Goal: Browse casually: Explore the website without a specific task or goal

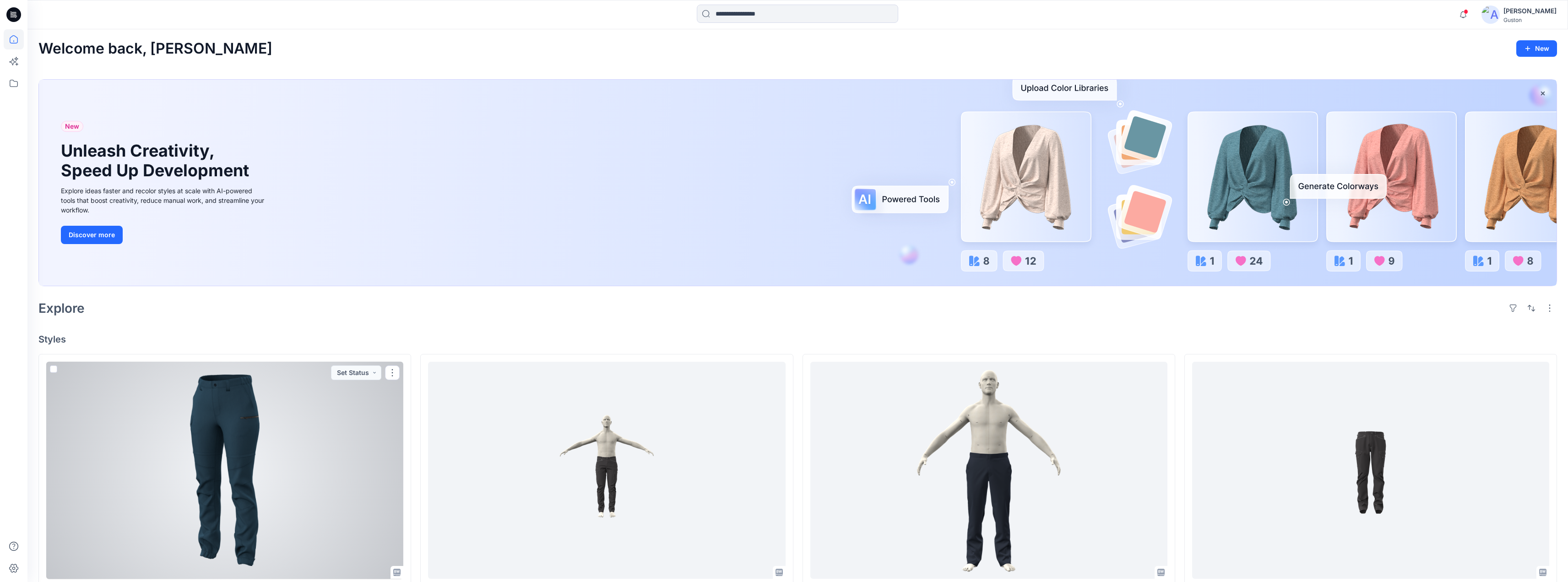
scroll to position [183, 0]
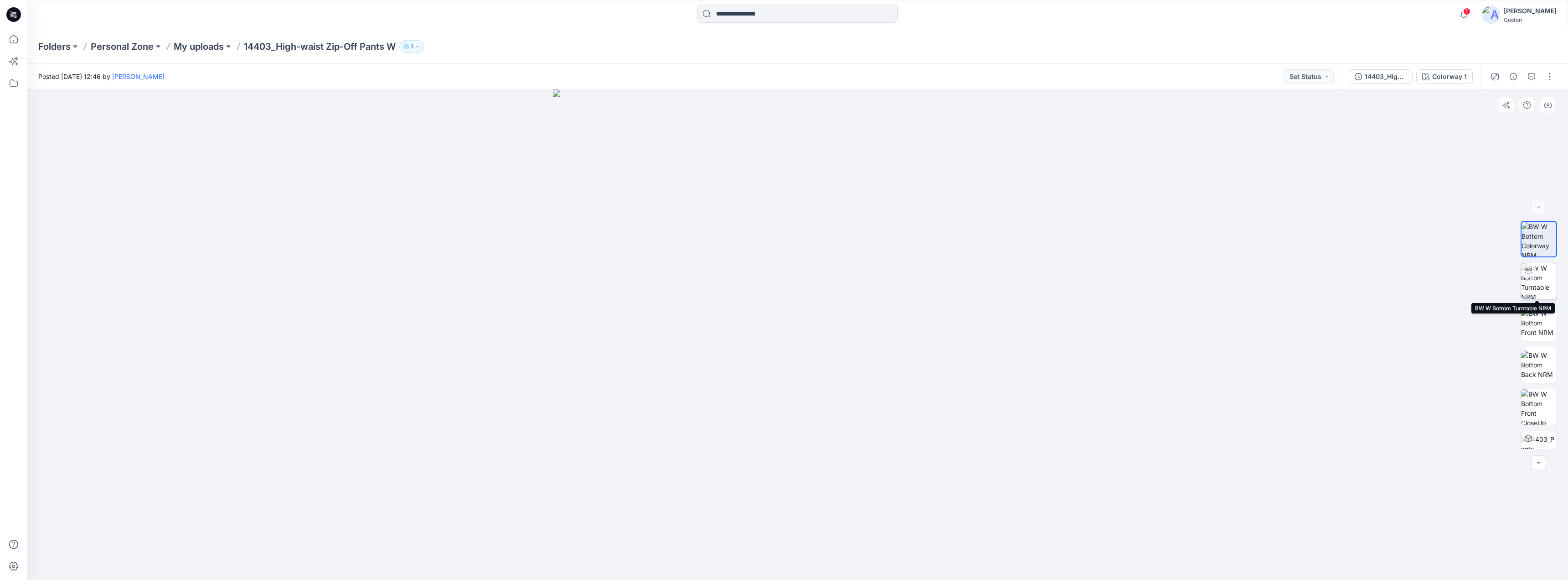
click at [1539, 278] on img at bounding box center [1539, 281] width 35 height 35
click at [1543, 319] on img at bounding box center [1539, 322] width 35 height 29
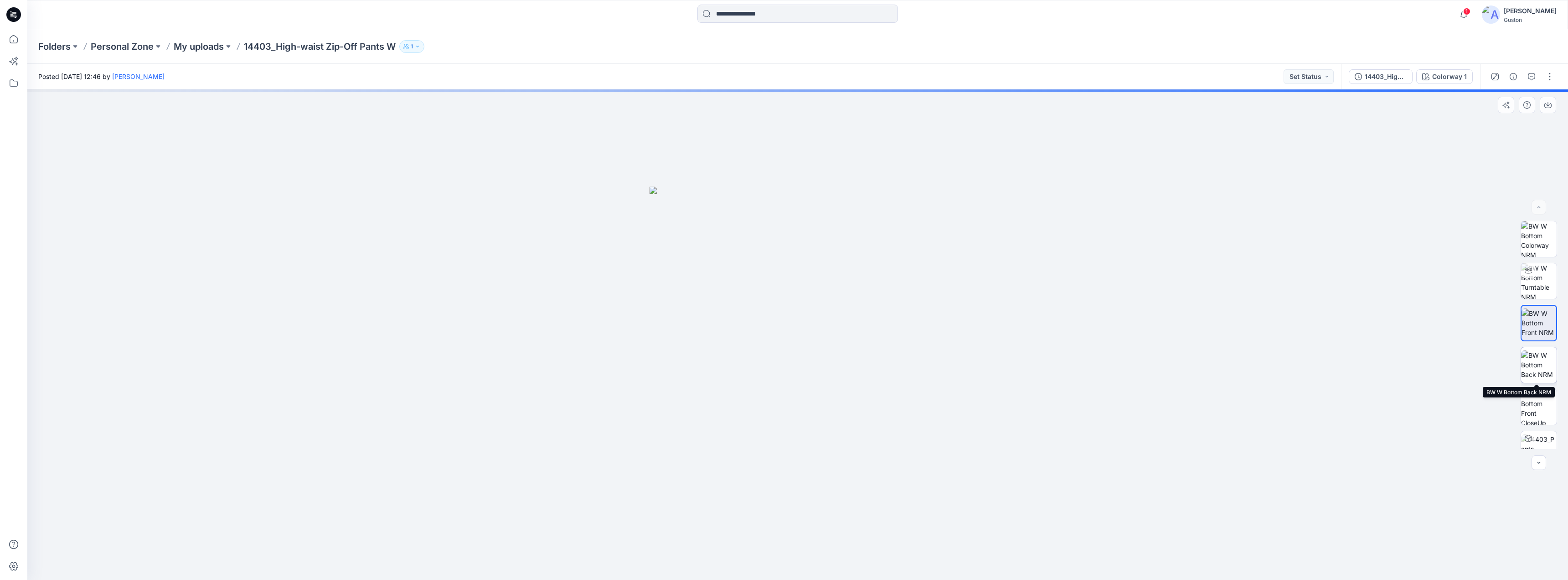
click at [1533, 356] on img at bounding box center [1539, 364] width 35 height 29
click at [1538, 403] on img at bounding box center [1539, 406] width 35 height 35
click at [1542, 346] on img at bounding box center [1539, 346] width 35 height 29
click at [1540, 299] on img at bounding box center [1539, 304] width 35 height 29
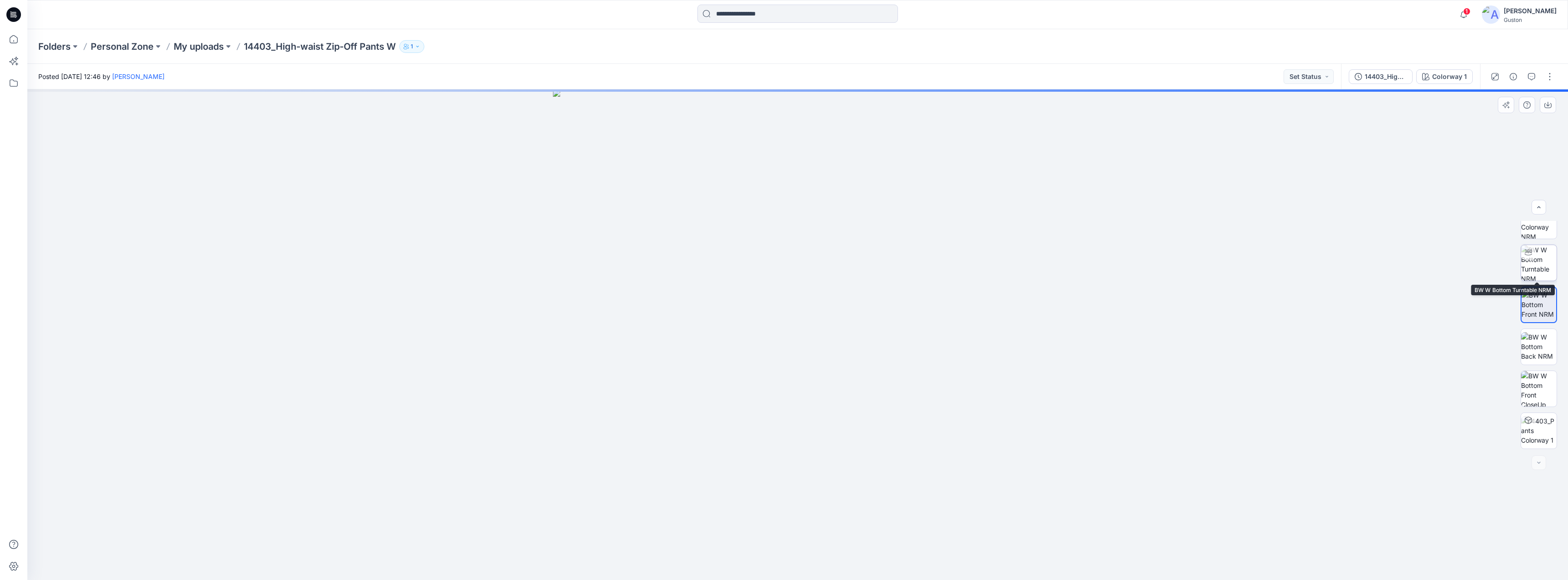
click at [1536, 268] on img at bounding box center [1539, 263] width 35 height 35
click at [1539, 237] on img at bounding box center [1539, 239] width 35 height 35
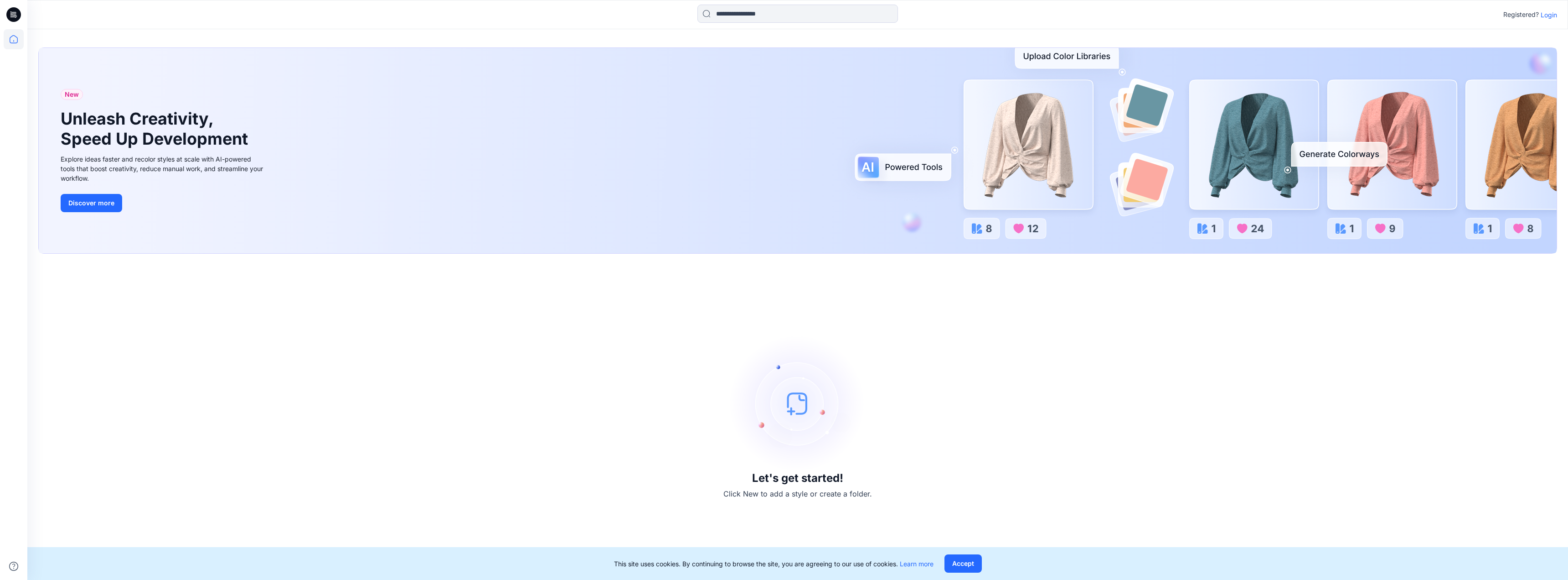
click at [1549, 17] on p "Login" at bounding box center [1549, 15] width 16 height 9
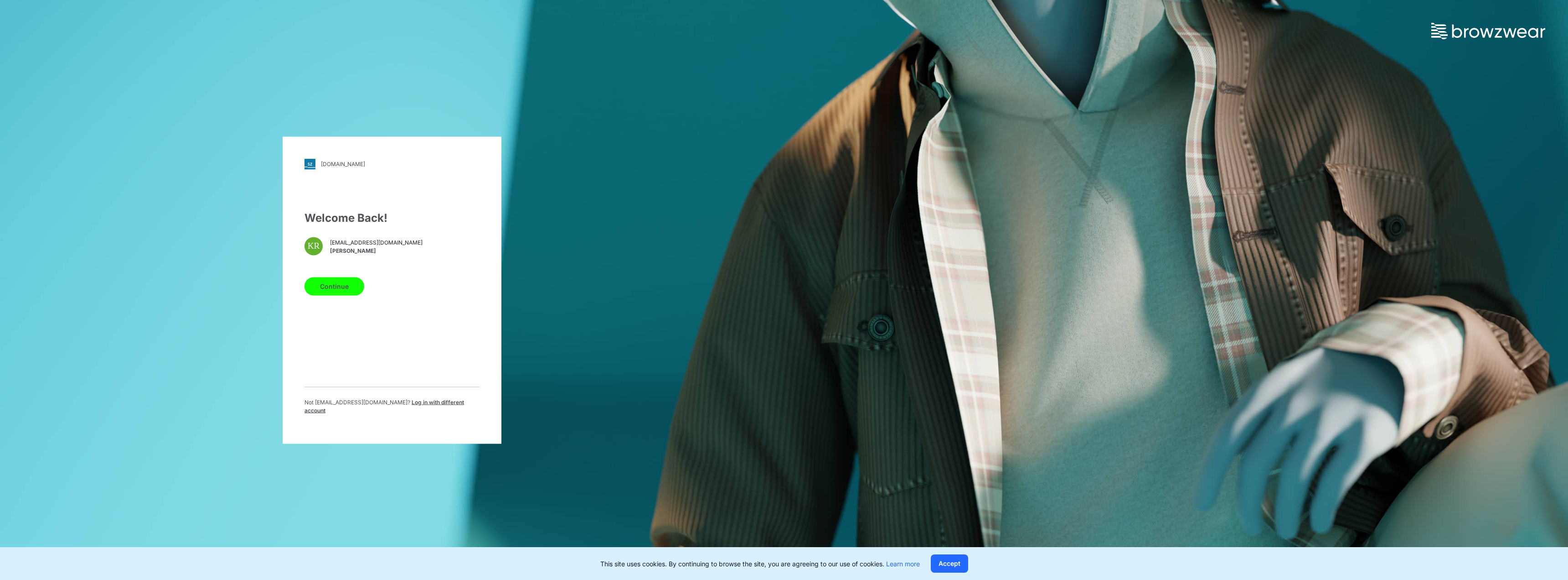
drag, startPoint x: 343, startPoint y: 292, endPoint x: 336, endPoint y: 291, distance: 7.1
click at [342, 292] on button "Continue" at bounding box center [334, 286] width 59 height 19
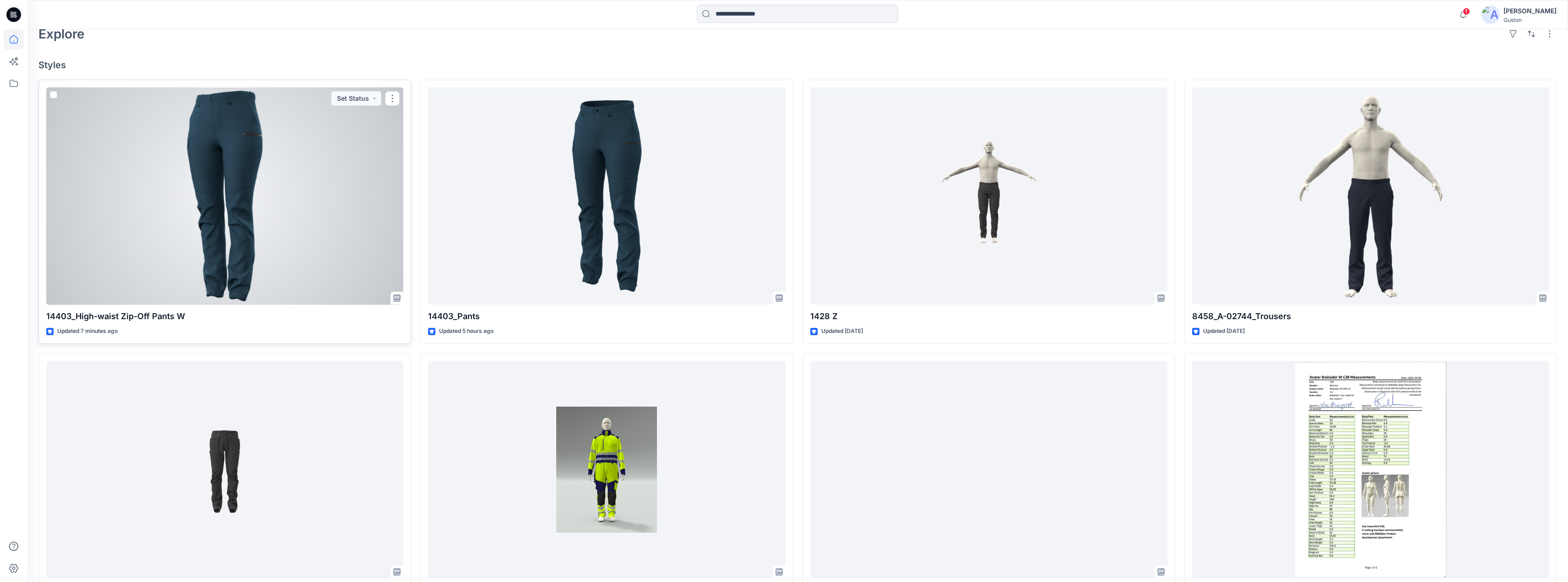
scroll to position [183, 0]
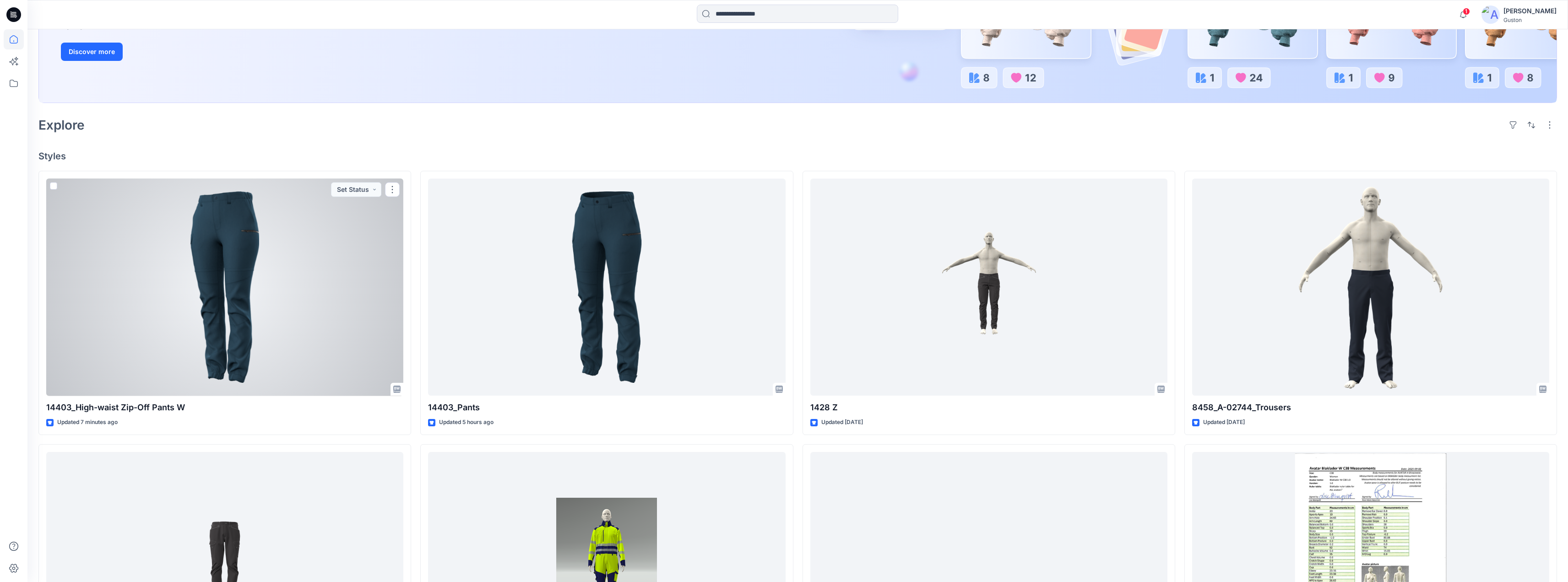
click at [306, 259] on div at bounding box center [224, 287] width 357 height 217
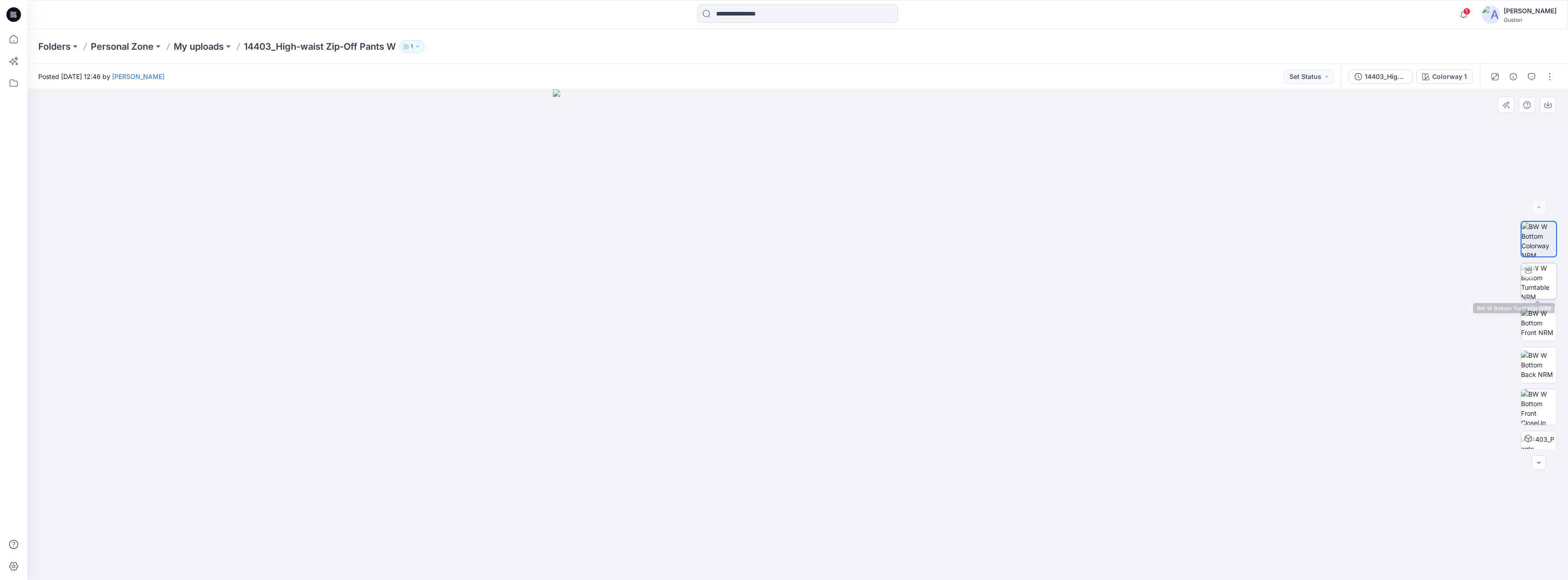
click at [1538, 278] on img at bounding box center [1539, 281] width 35 height 35
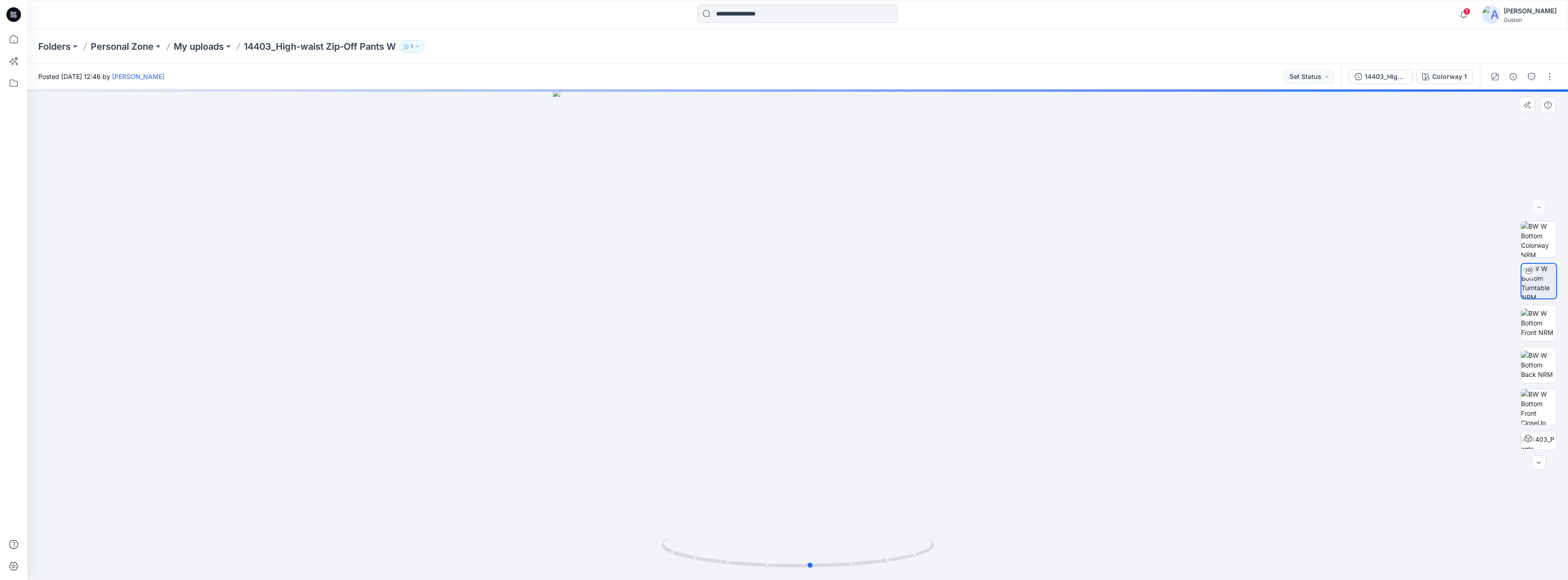
drag, startPoint x: 809, startPoint y: 565, endPoint x: 1085, endPoint y: 449, distance: 299.4
click at [1085, 449] on div at bounding box center [797, 335] width 1541 height 491
click at [1535, 247] on img at bounding box center [1539, 239] width 35 height 35
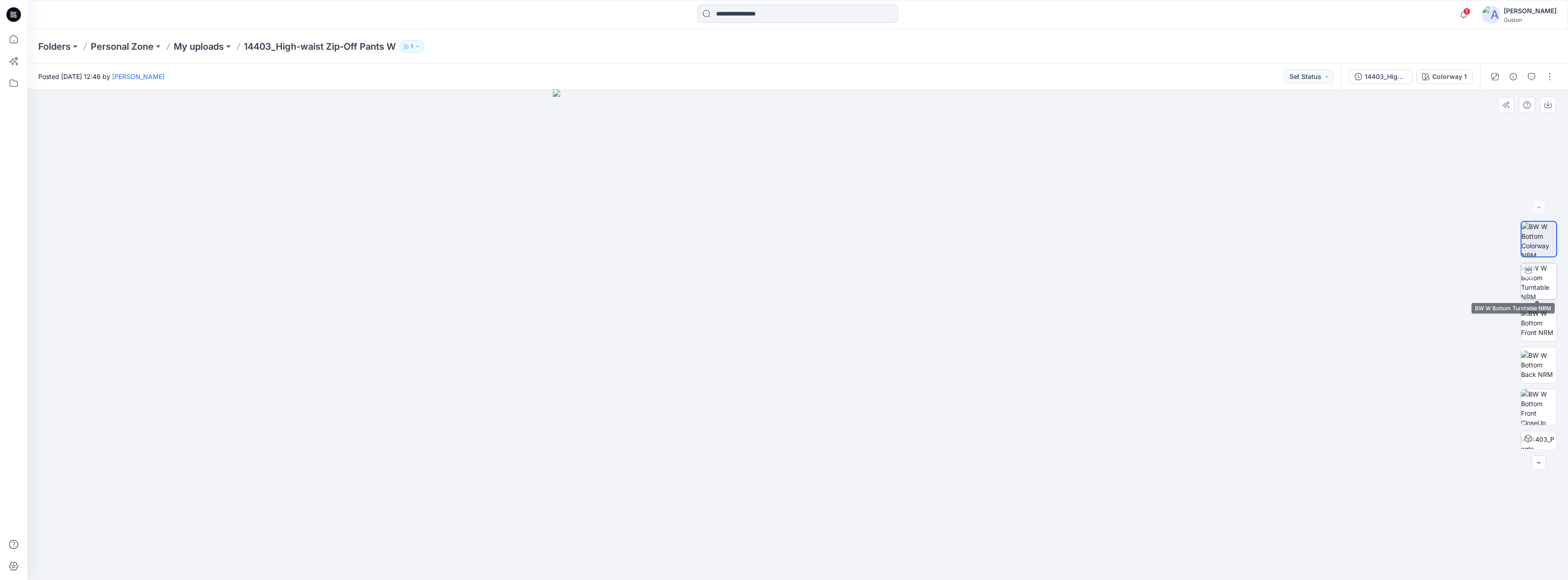
click at [1539, 275] on img at bounding box center [1539, 281] width 35 height 35
drag, startPoint x: 803, startPoint y: 569, endPoint x: 543, endPoint y: 489, distance: 272.0
click at [391, 483] on div at bounding box center [797, 335] width 1541 height 491
click at [1528, 331] on img at bounding box center [1539, 322] width 35 height 29
click at [1538, 354] on img at bounding box center [1539, 364] width 35 height 29
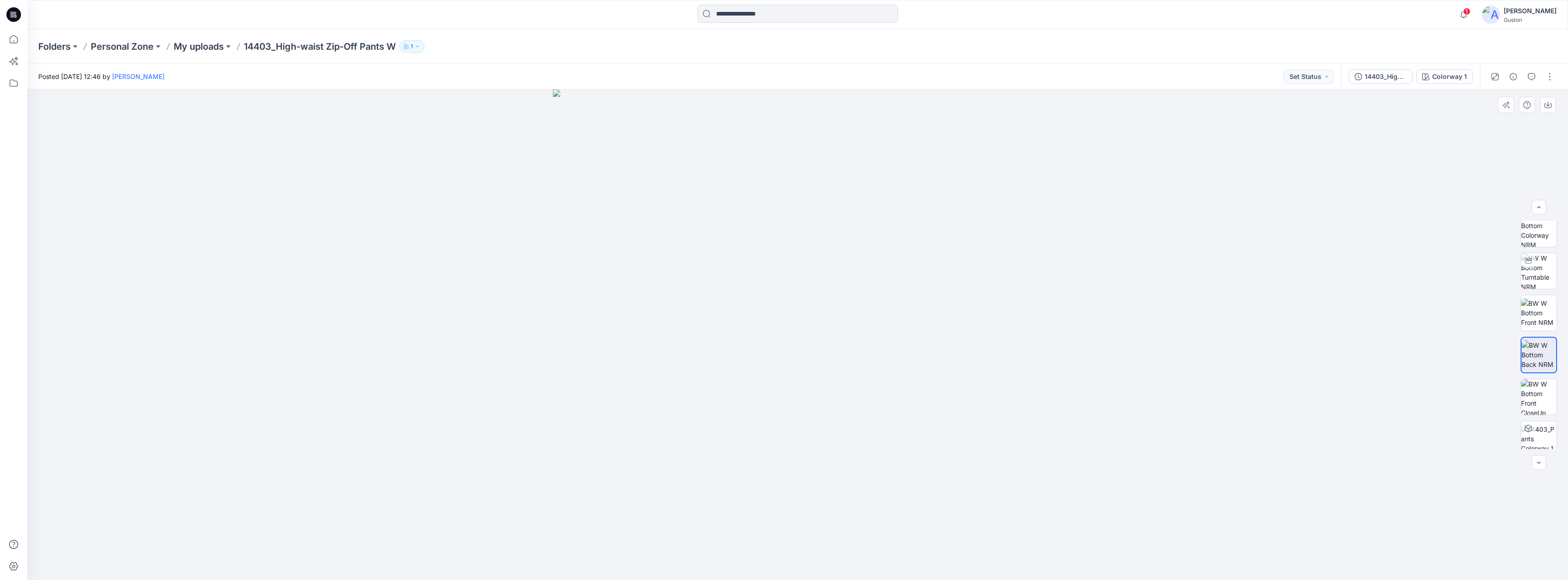
scroll to position [19, 0]
click at [1543, 383] on img at bounding box center [1539, 389] width 35 height 35
click at [1543, 427] on img at bounding box center [1539, 430] width 35 height 29
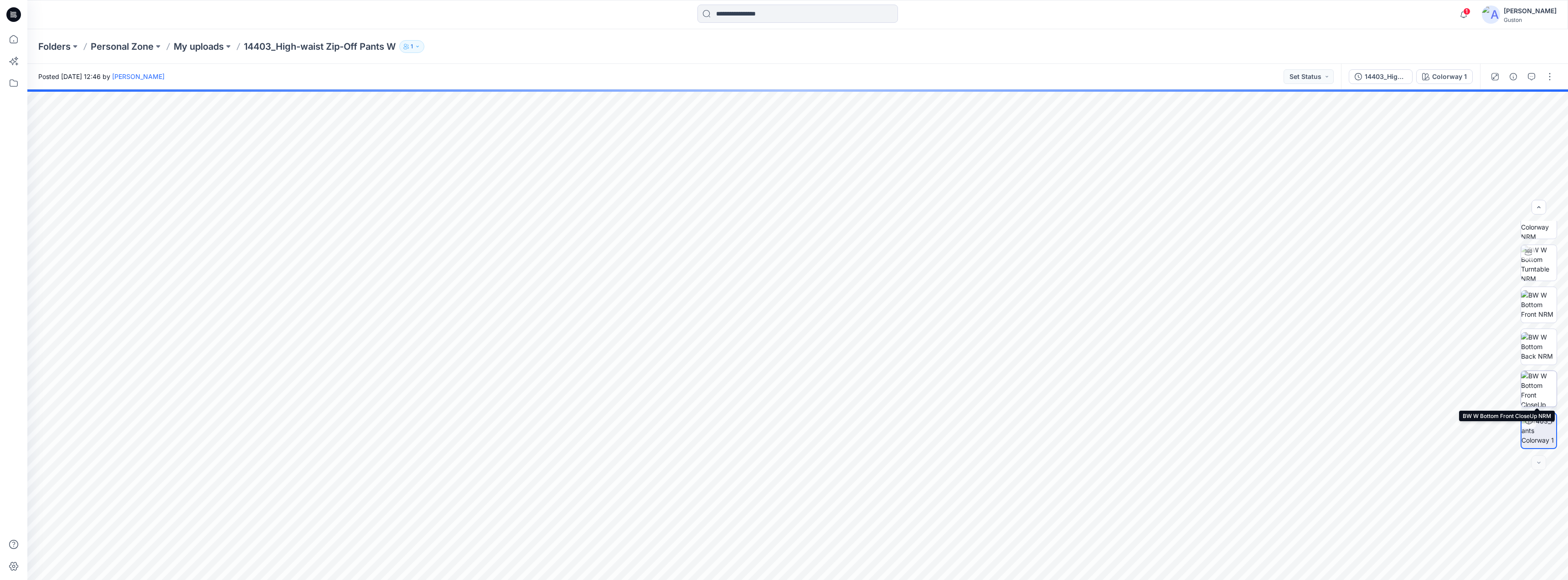
click at [1533, 386] on img at bounding box center [1539, 389] width 35 height 35
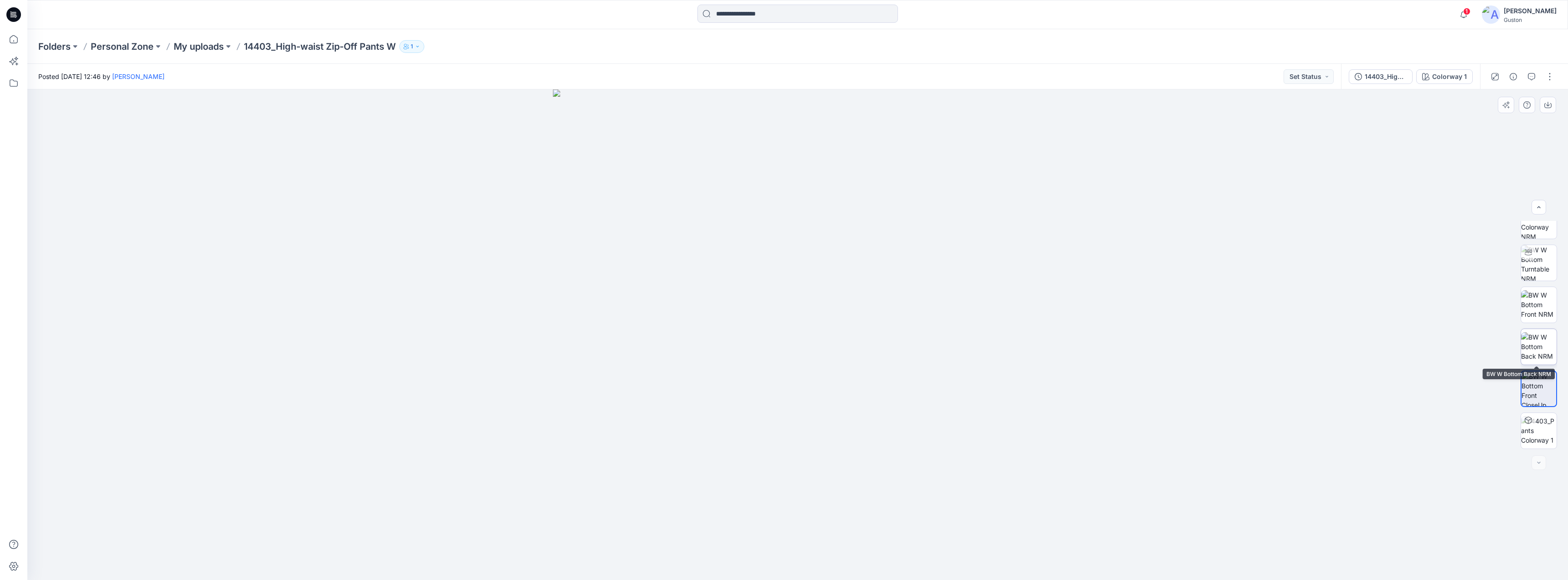
click at [1540, 354] on img at bounding box center [1539, 346] width 35 height 29
click at [1535, 295] on img at bounding box center [1539, 304] width 35 height 29
click at [1540, 268] on img at bounding box center [1539, 263] width 35 height 35
click at [1546, 243] on img at bounding box center [1539, 239] width 35 height 35
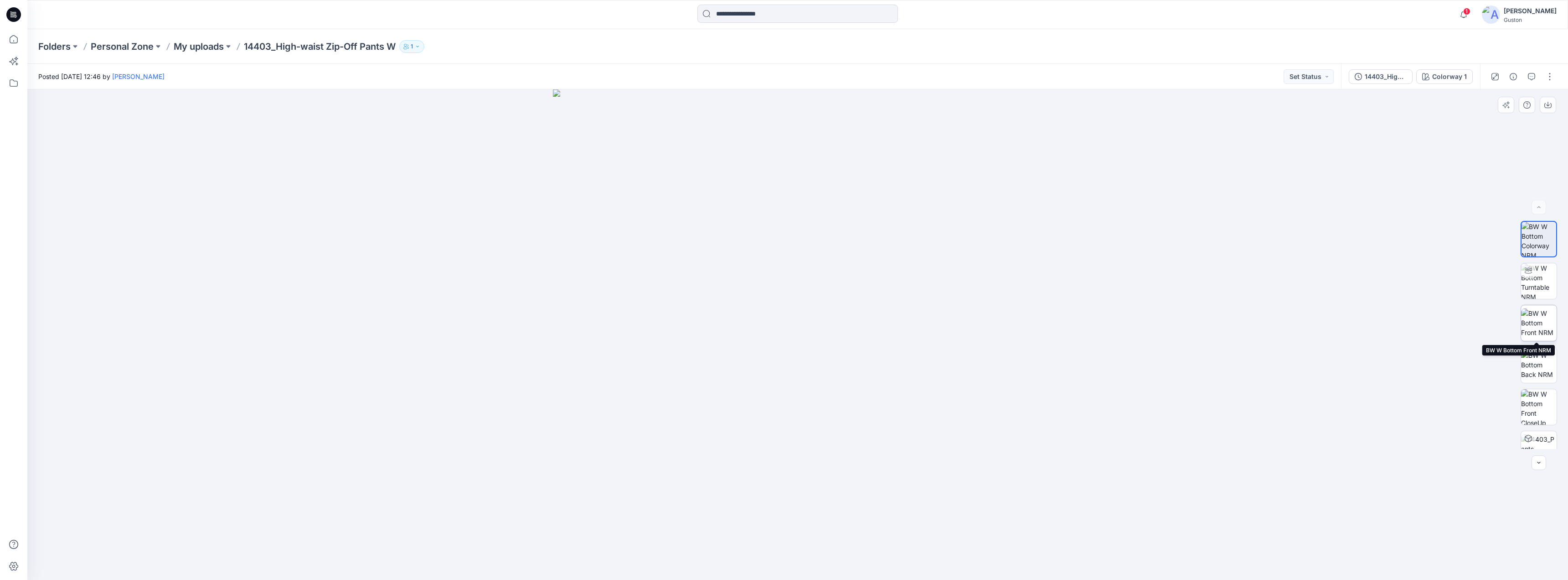
click at [1541, 314] on img at bounding box center [1539, 322] width 35 height 29
click at [1541, 278] on img at bounding box center [1539, 281] width 35 height 35
drag, startPoint x: 797, startPoint y: 568, endPoint x: 991, endPoint y: 429, distance: 238.7
click at [1033, 534] on div at bounding box center [797, 335] width 1541 height 491
drag, startPoint x: 1109, startPoint y: 140, endPoint x: 1154, endPoint y: 482, distance: 344.9
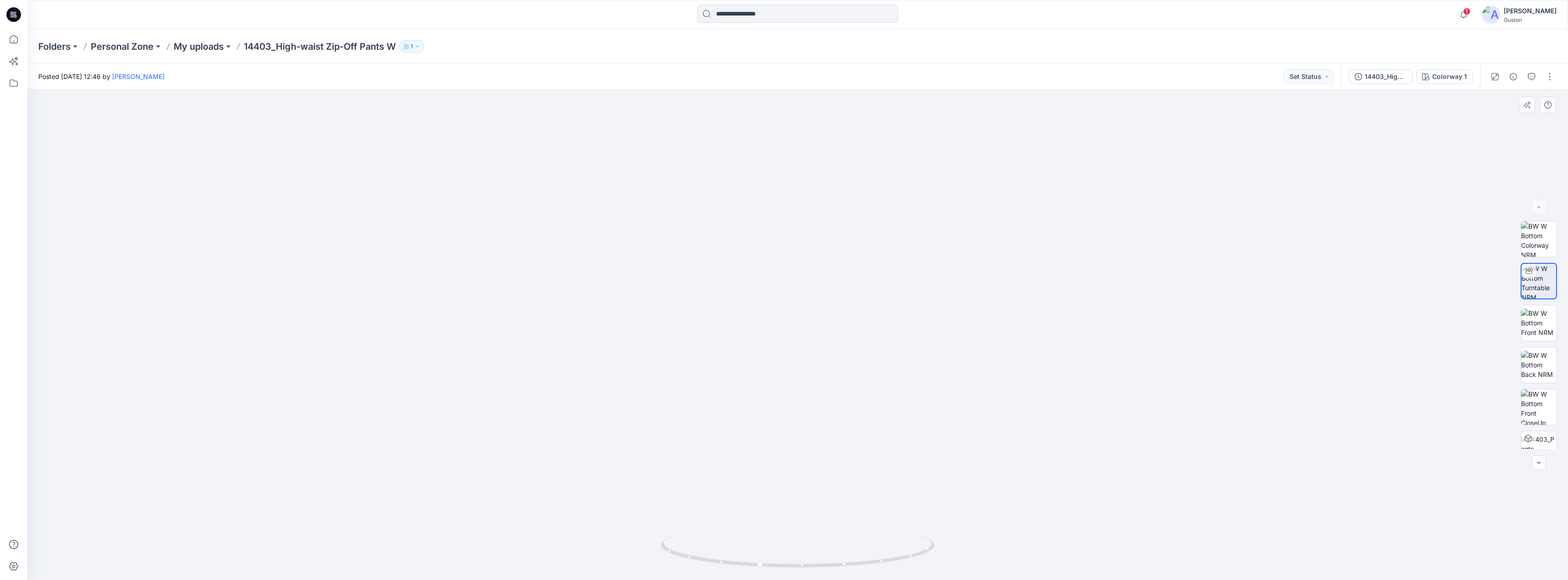
click at [1166, 489] on img at bounding box center [798, 329] width 1156 height 503
drag, startPoint x: 944, startPoint y: 433, endPoint x: 823, endPoint y: 433, distance: 121.0
click at [823, 433] on img at bounding box center [798, 333] width 1396 height 494
drag, startPoint x: 762, startPoint y: 565, endPoint x: 822, endPoint y: 563, distance: 60.0
click at [822, 563] on icon at bounding box center [799, 552] width 276 height 34
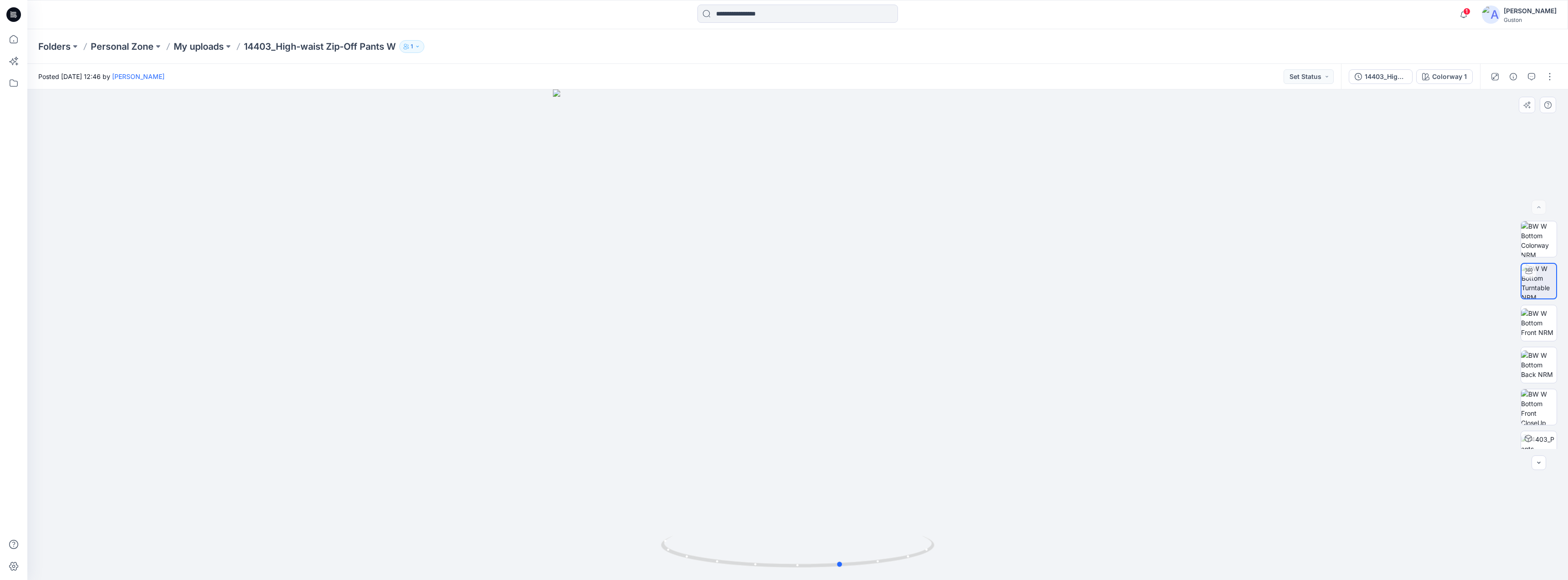
drag, startPoint x: 1035, startPoint y: 339, endPoint x: 1065, endPoint y: 342, distance: 30.1
click at [1065, 342] on div at bounding box center [797, 335] width 1541 height 491
click at [1058, 337] on div at bounding box center [797, 335] width 1541 height 491
drag, startPoint x: 1070, startPoint y: 332, endPoint x: 1075, endPoint y: 331, distance: 5.1
click at [1075, 331] on div at bounding box center [797, 335] width 1541 height 491
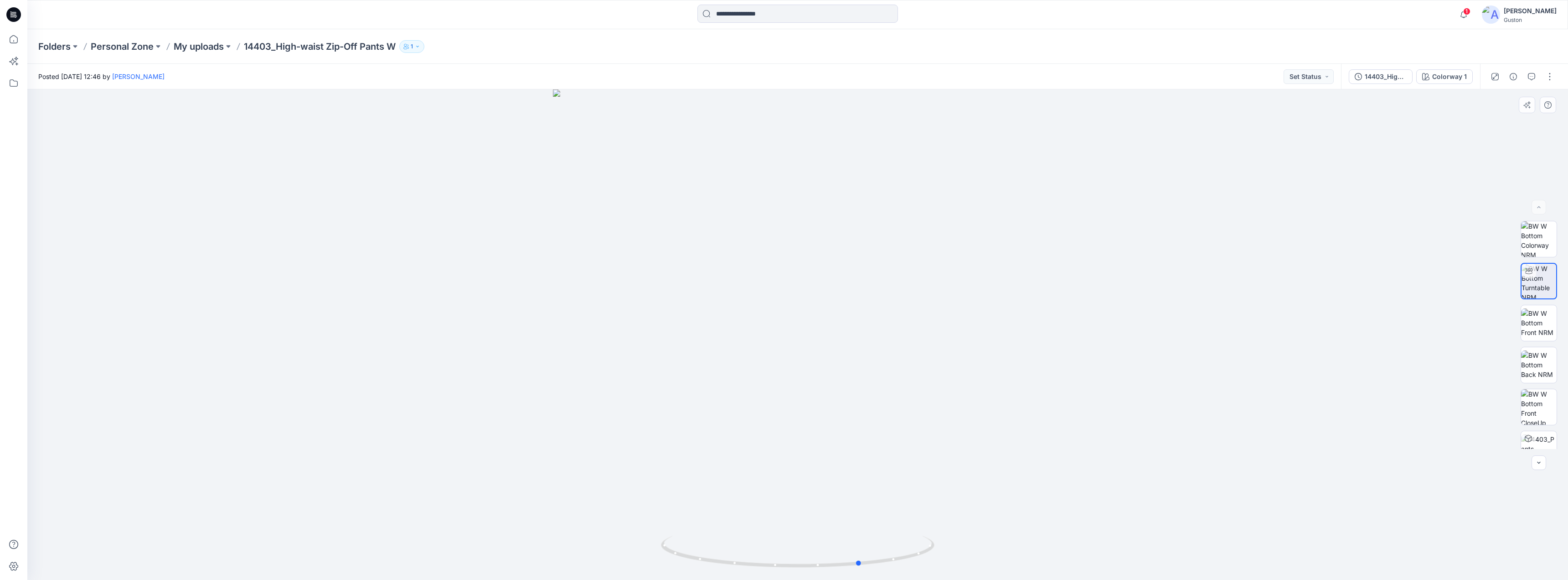
drag, startPoint x: 1085, startPoint y: 357, endPoint x: 1091, endPoint y: 349, distance: 10.0
click at [1091, 349] on div at bounding box center [797, 335] width 1541 height 491
drag, startPoint x: 855, startPoint y: 568, endPoint x: 799, endPoint y: 541, distance: 62.2
click at [796, 560] on icon at bounding box center [799, 552] width 276 height 34
click at [1455, 17] on icon "button" at bounding box center [1464, 15] width 17 height 19
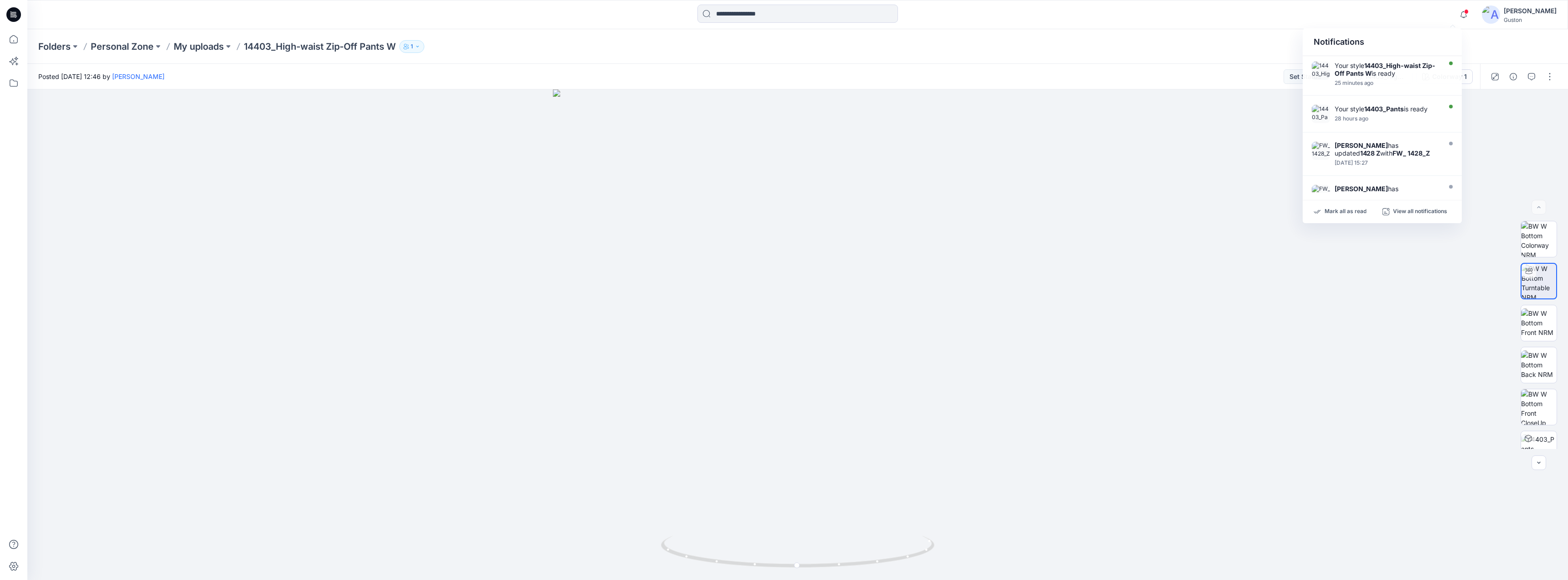
drag, startPoint x: 1431, startPoint y: 17, endPoint x: 1438, endPoint y: 13, distance: 8.1
click at [1431, 14] on div "Notifications Your style 14403_High-waist Zip-Off Pants W is ready 25 minutes a…" at bounding box center [797, 15] width 1540 height 20
